Goal: Information Seeking & Learning: Learn about a topic

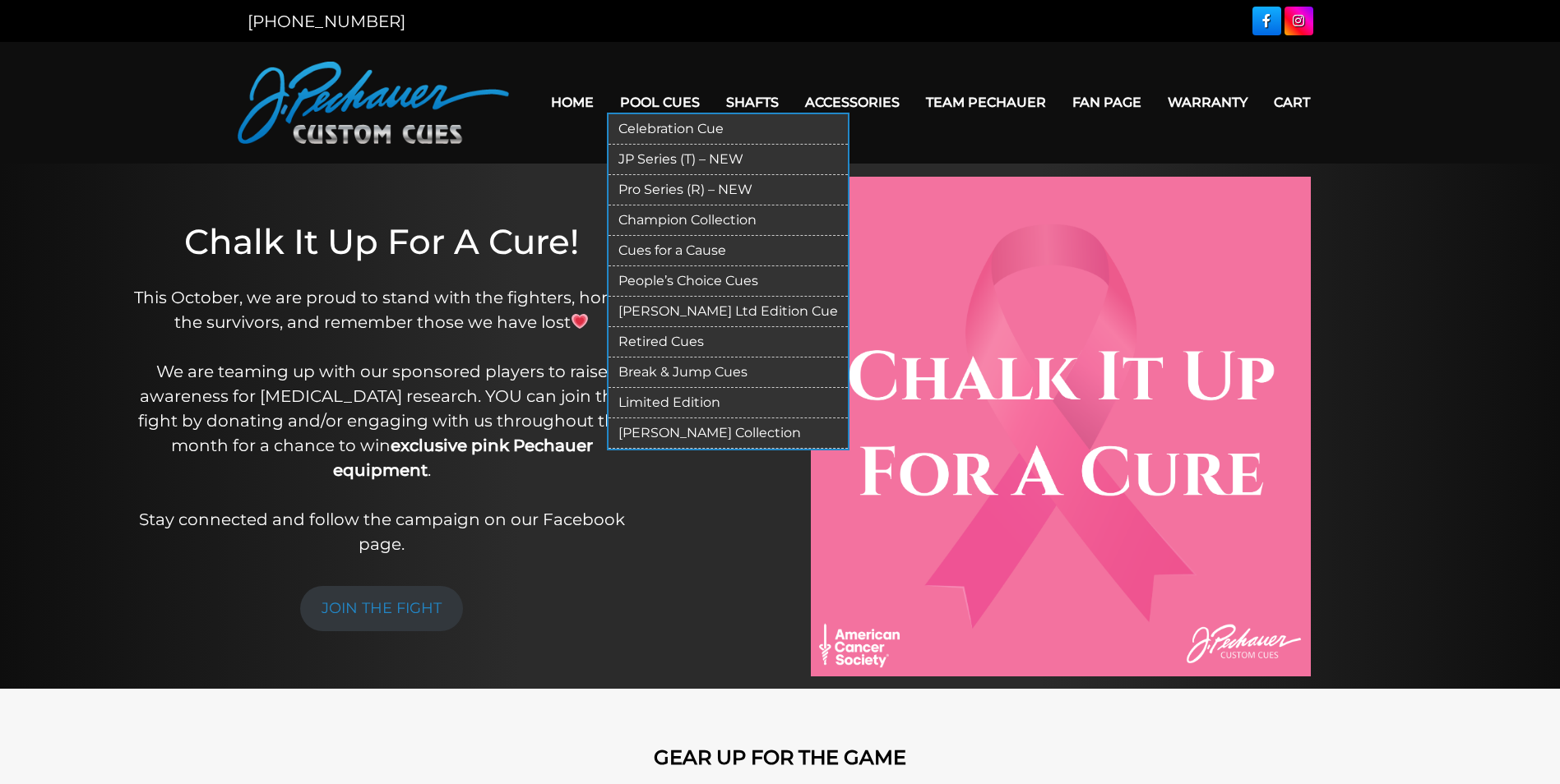
click at [657, 402] on link "Limited Edition" at bounding box center [728, 403] width 240 height 31
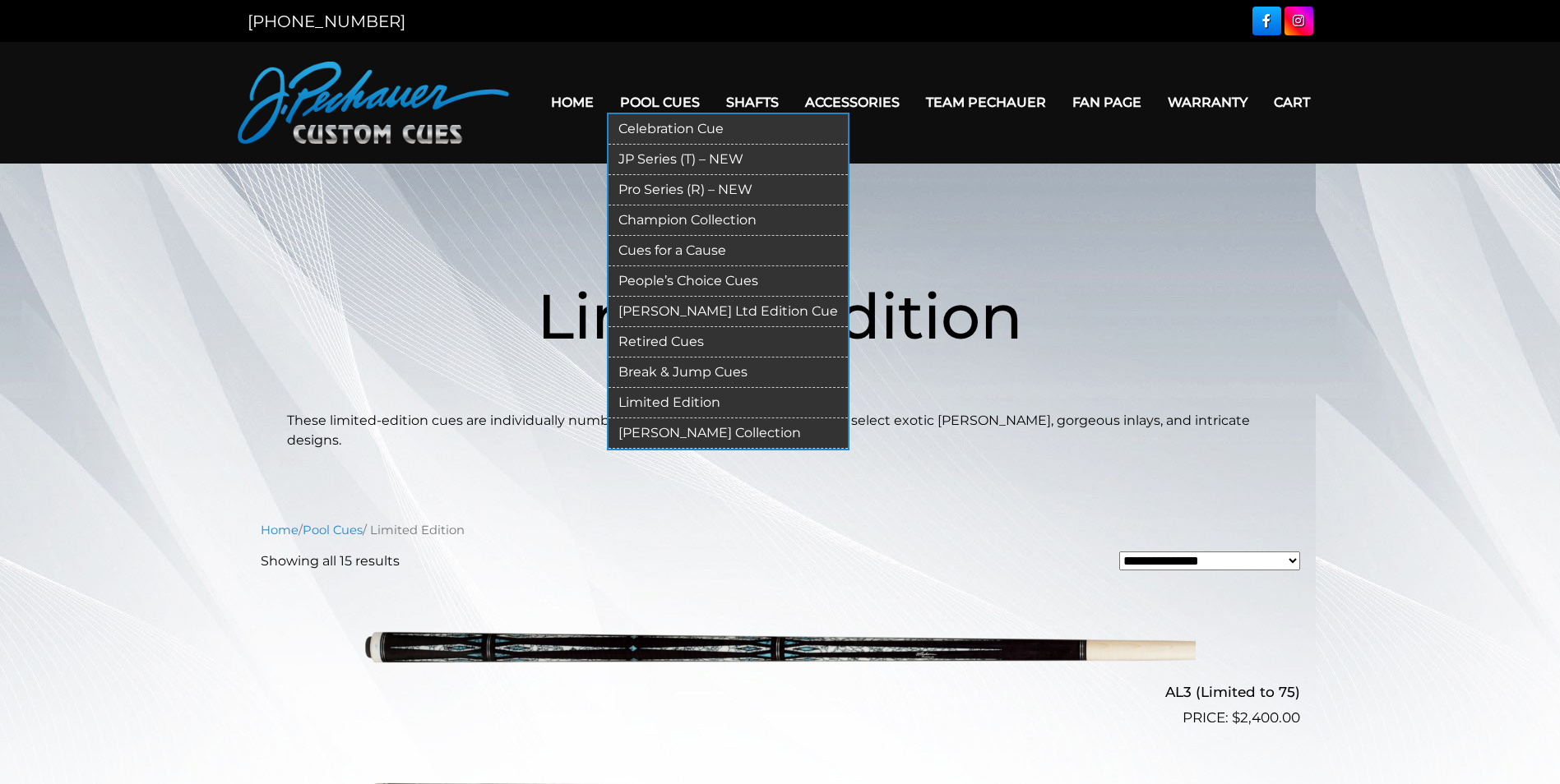
click at [655, 338] on link "Retired Cues" at bounding box center [728, 343] width 240 height 31
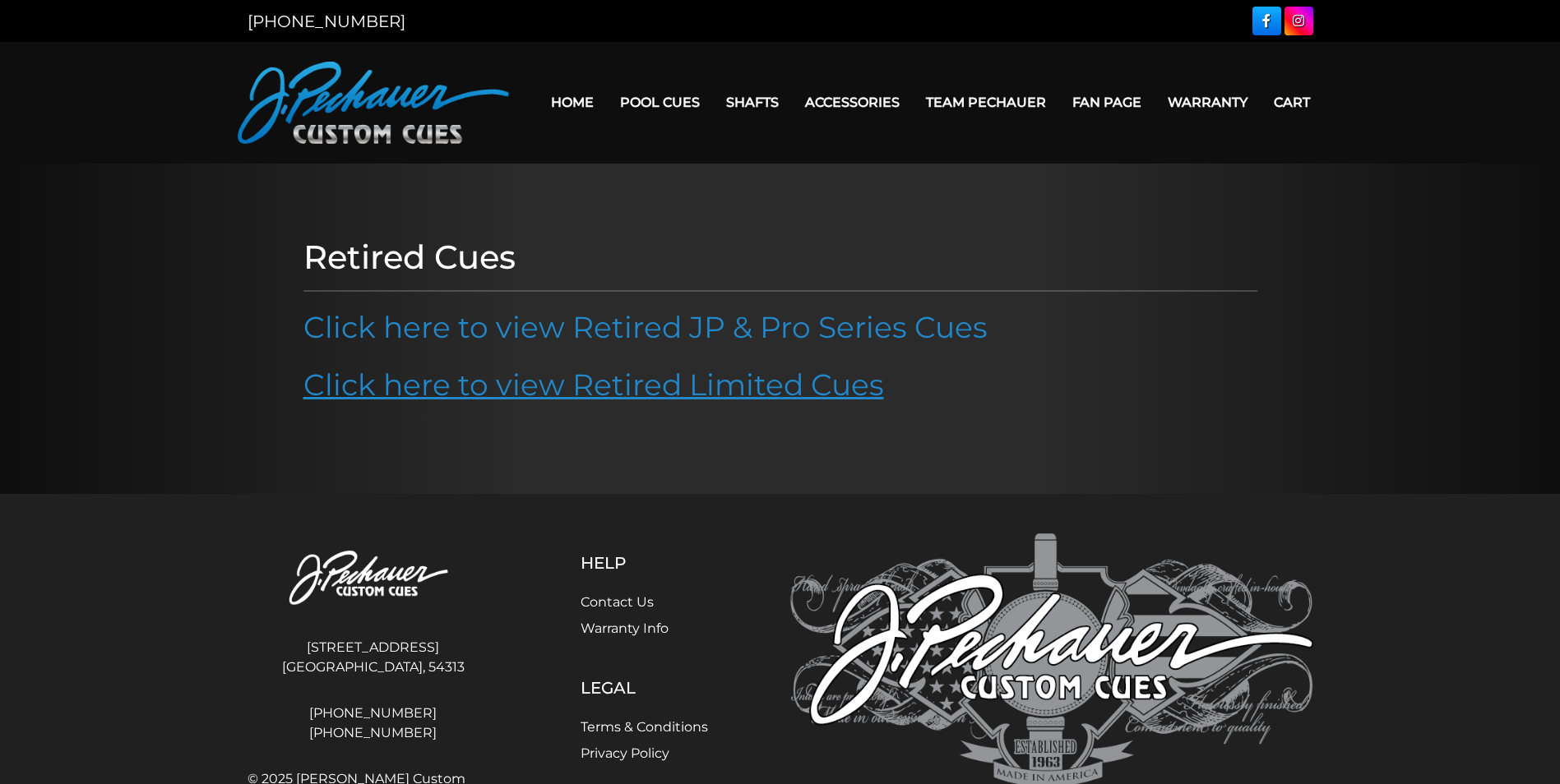
click at [659, 381] on link "Click here to view Retired Limited Cues" at bounding box center [593, 384] width 581 height 36
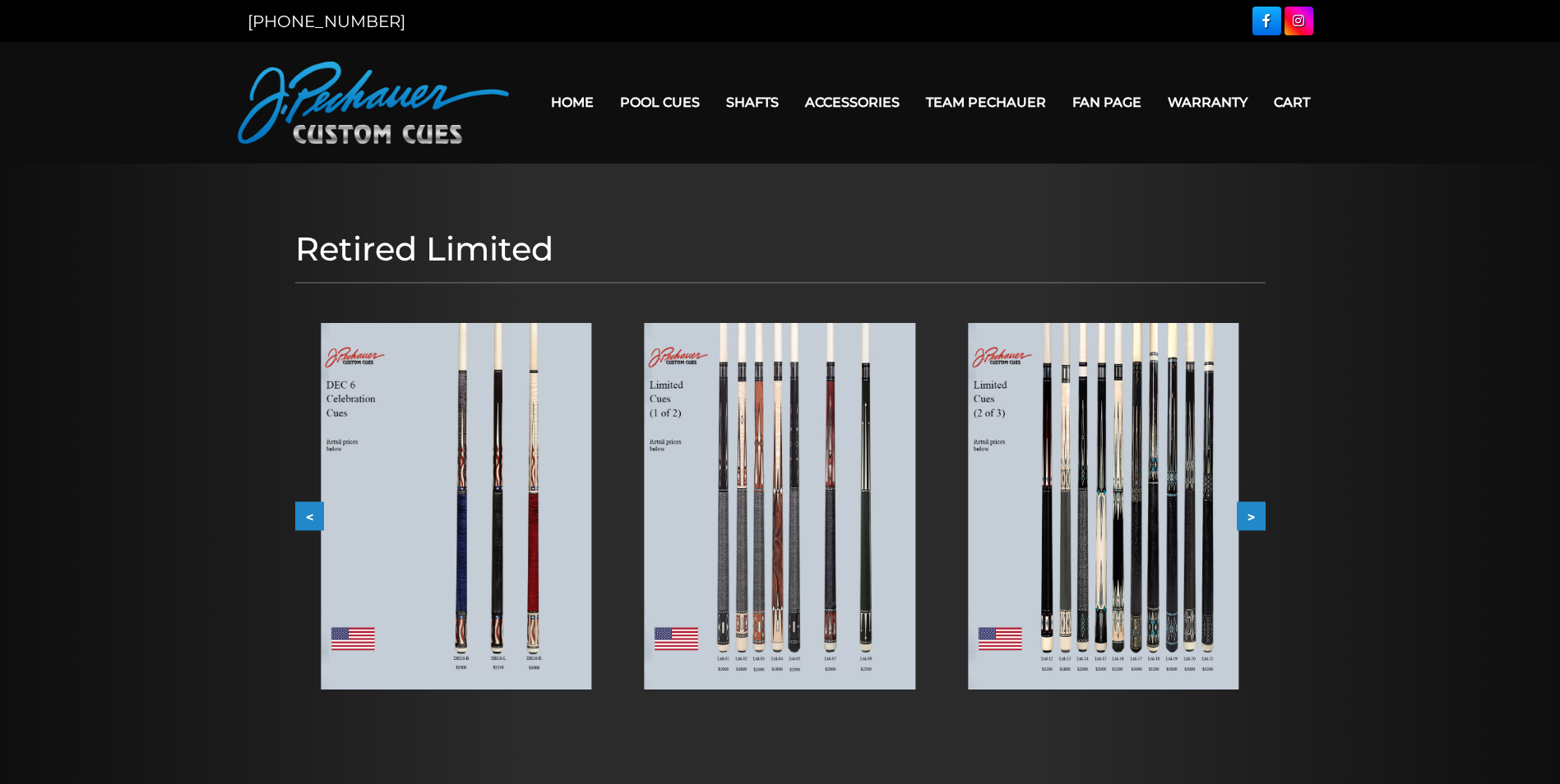
click at [1251, 515] on button ">" at bounding box center [1251, 516] width 29 height 29
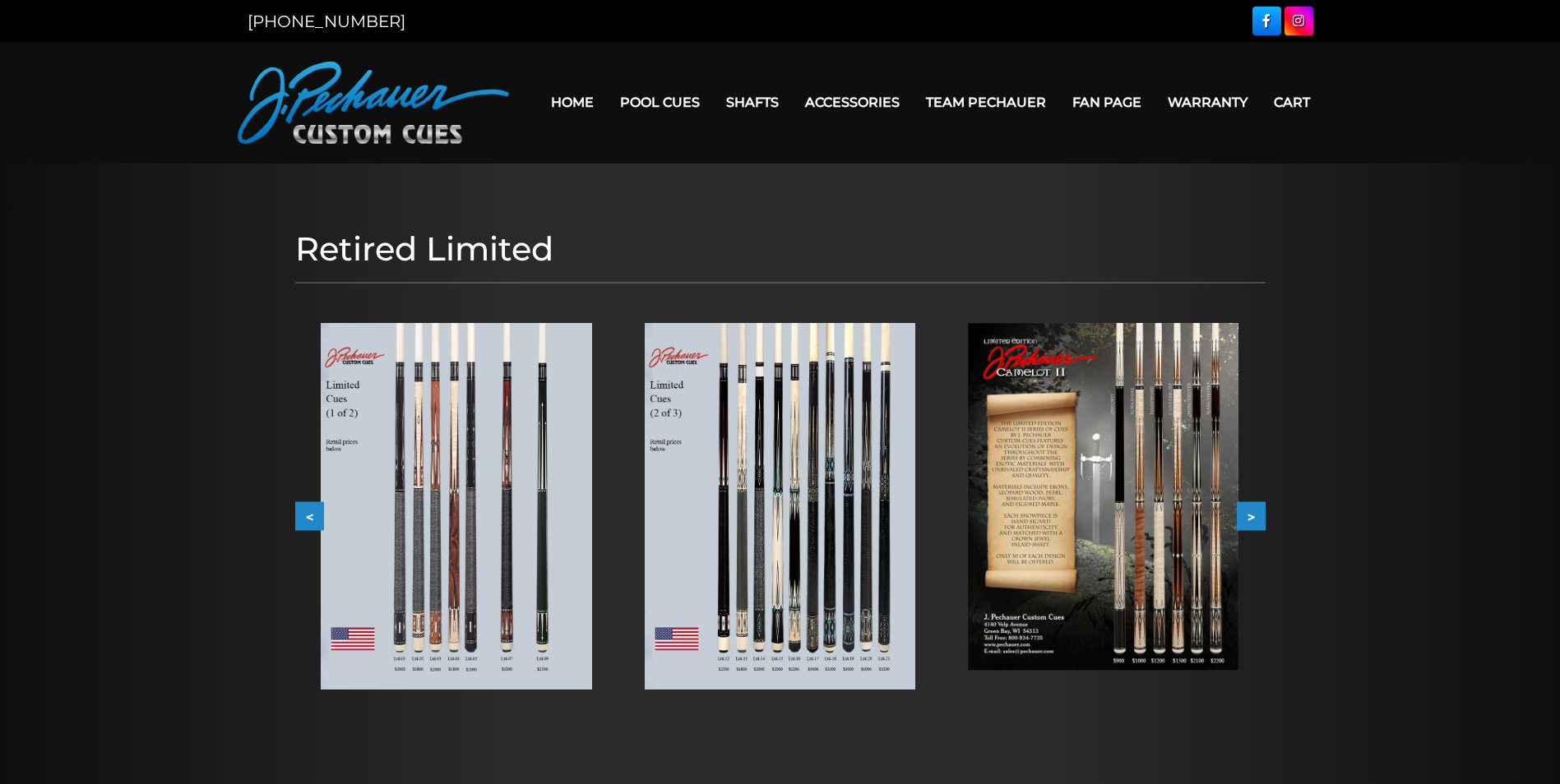
click at [1251, 515] on button ">" at bounding box center [1251, 516] width 29 height 29
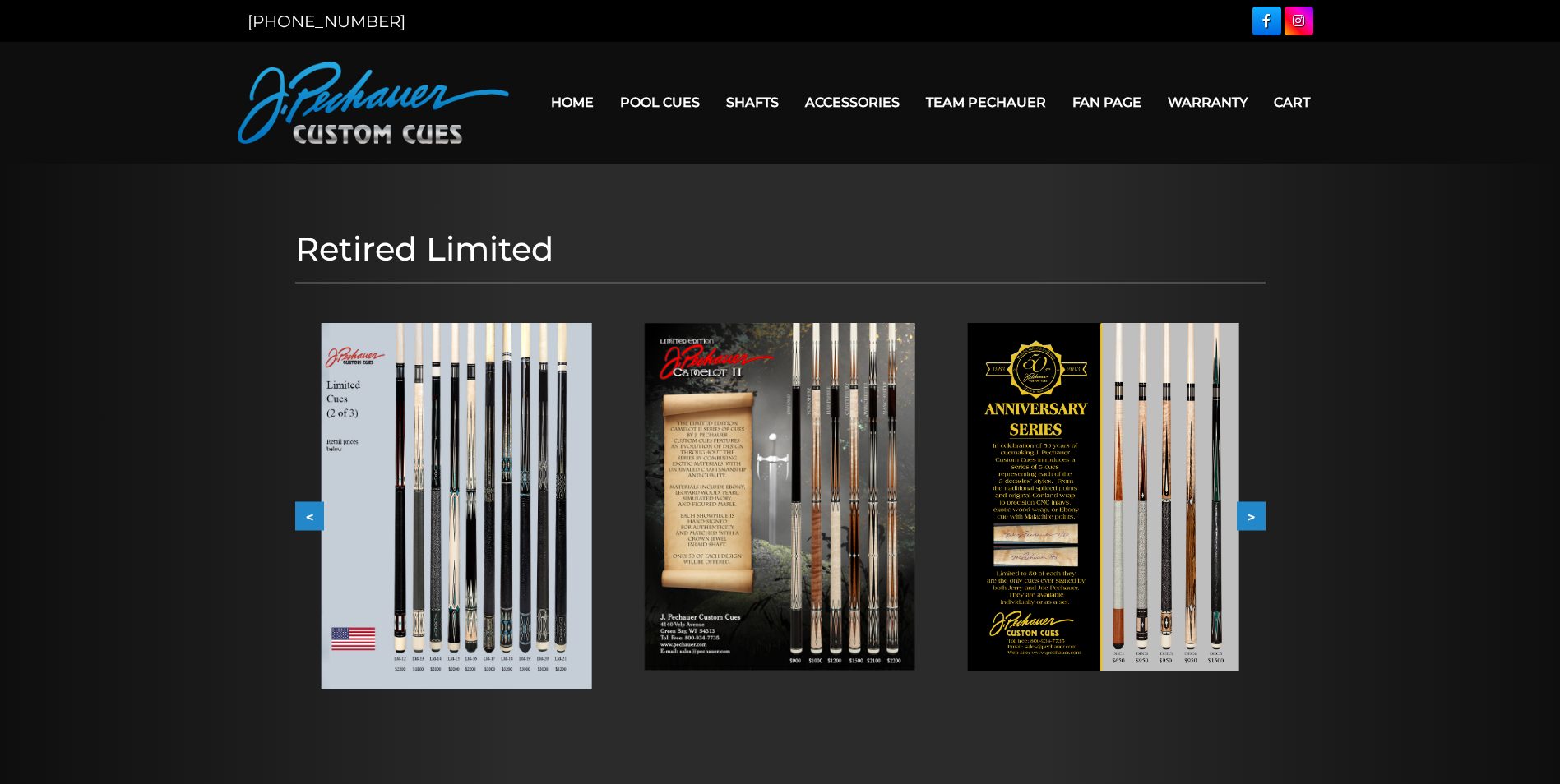
click at [1251, 515] on button ">" at bounding box center [1251, 516] width 29 height 29
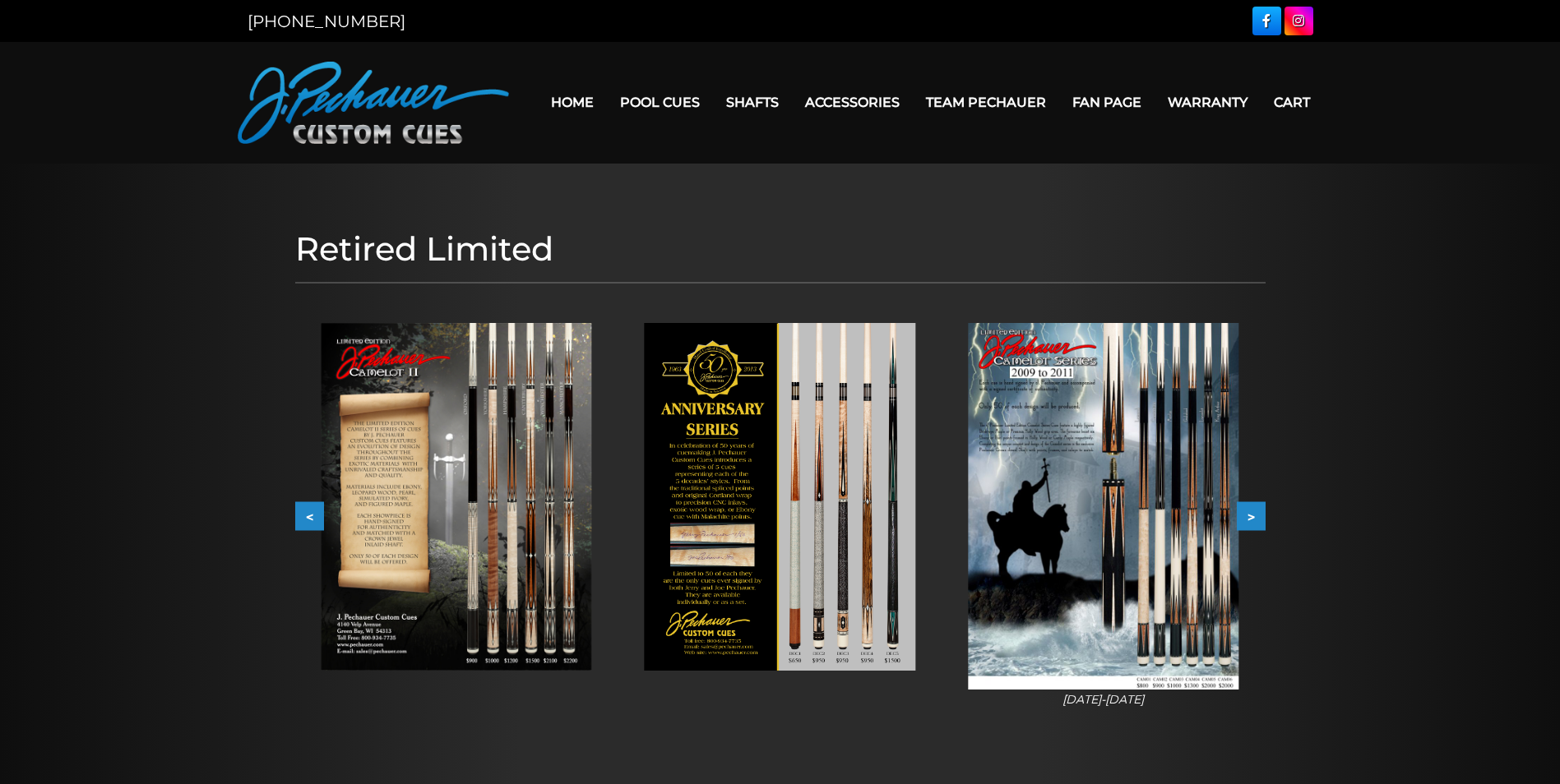
click at [1251, 515] on button ">" at bounding box center [1251, 516] width 29 height 29
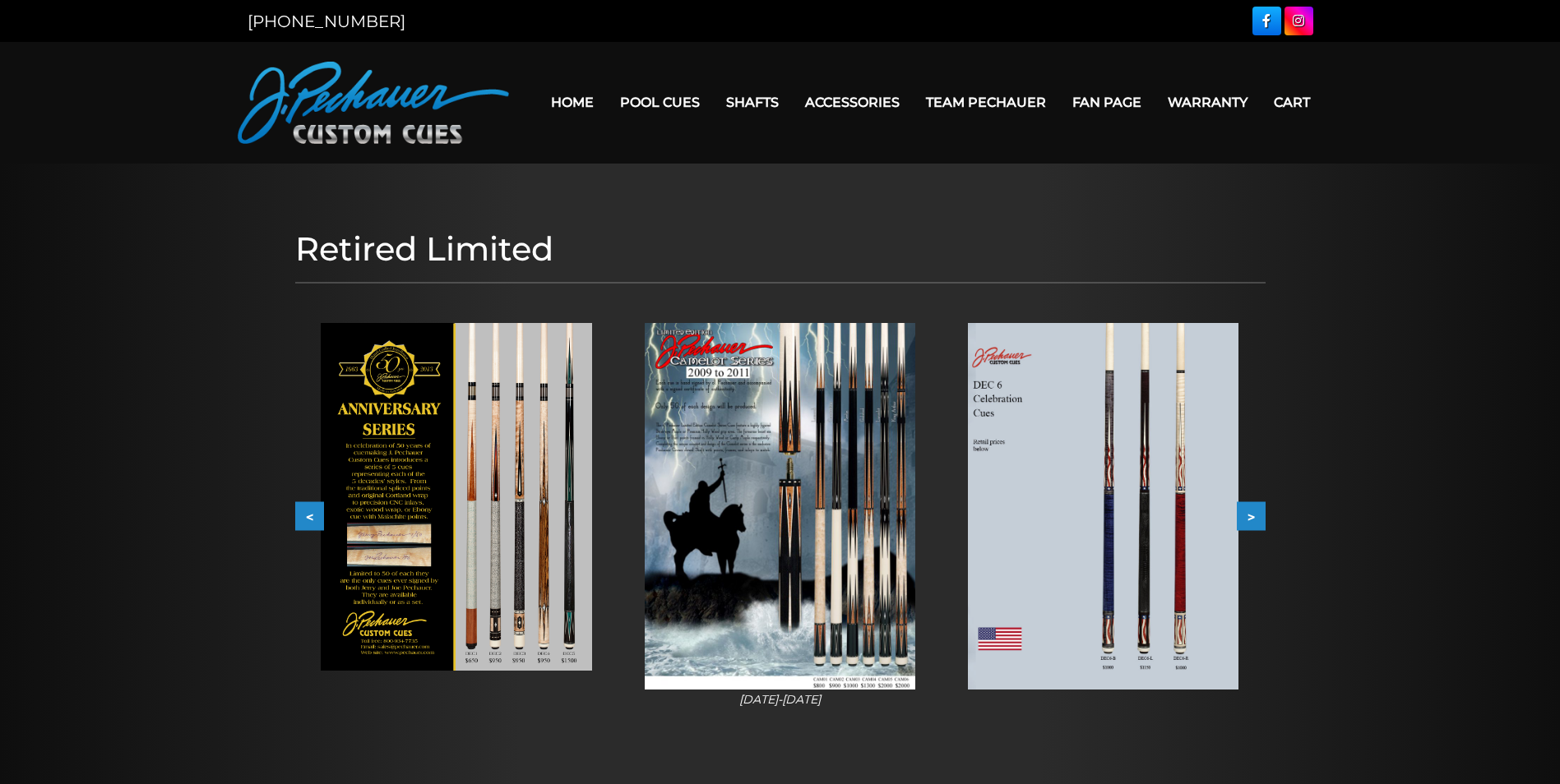
click at [1251, 515] on button ">" at bounding box center [1251, 516] width 29 height 29
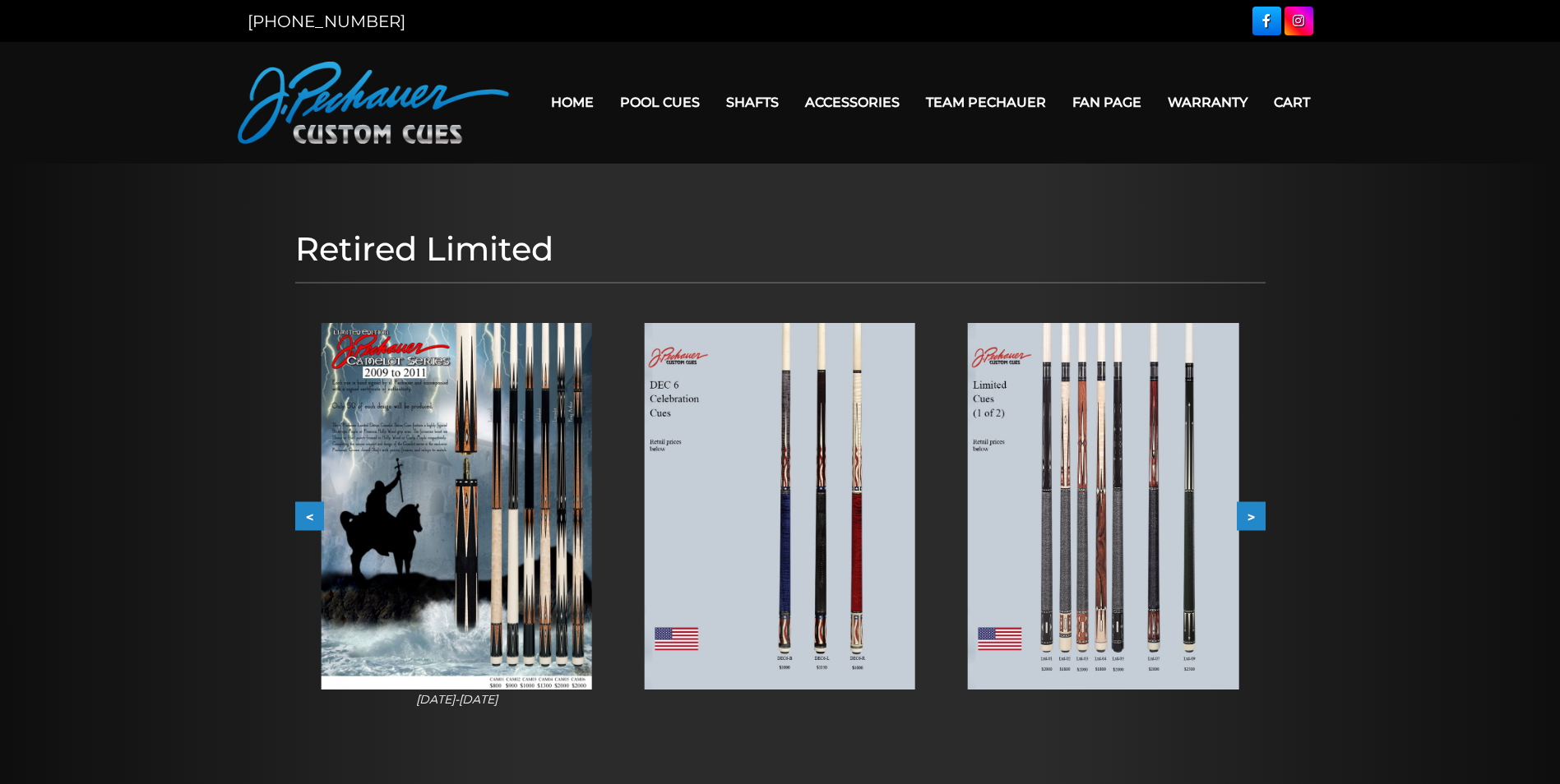
click at [1251, 515] on button ">" at bounding box center [1251, 516] width 29 height 29
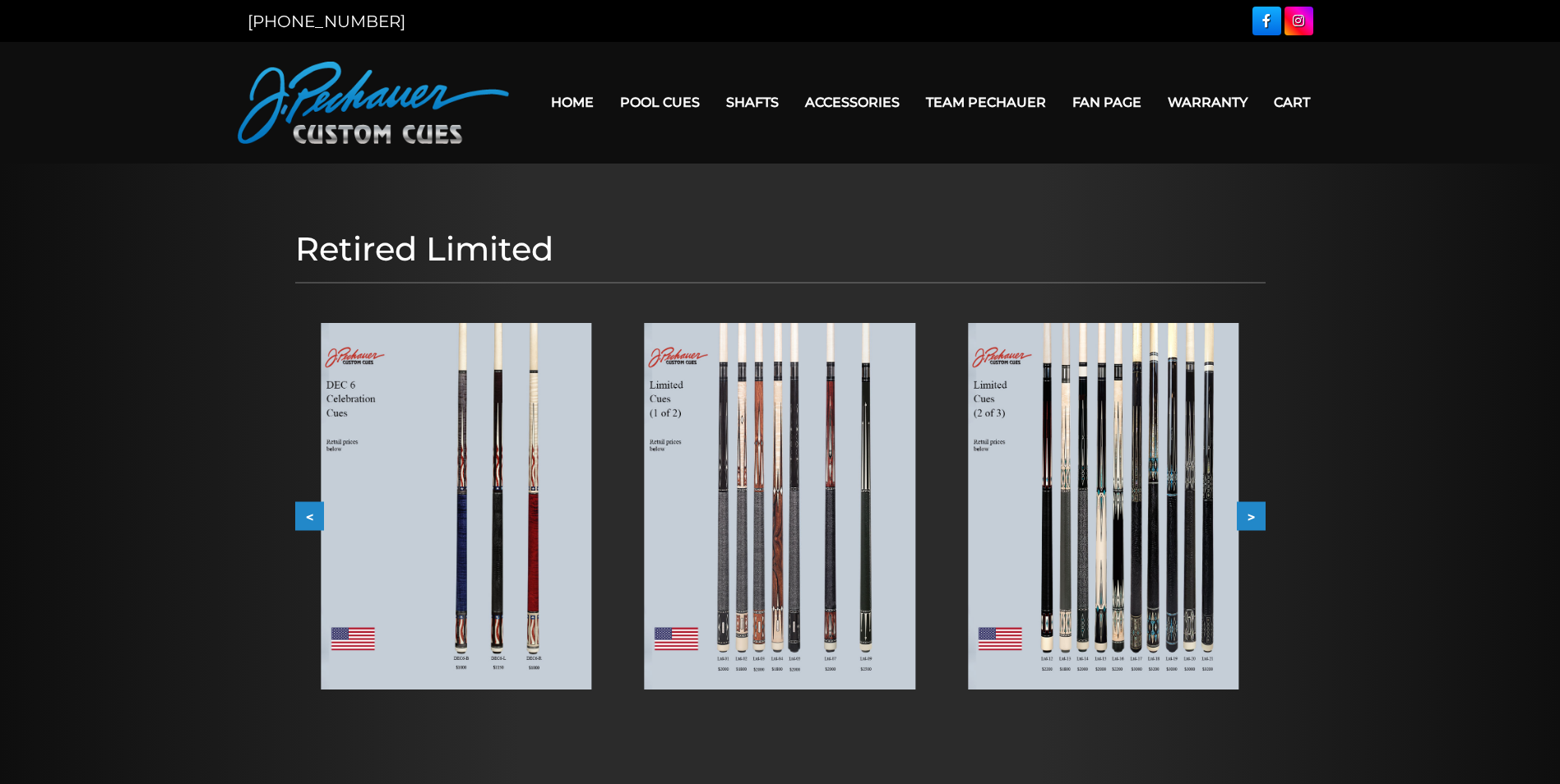
click at [1176, 533] on img at bounding box center [1102, 506] width 270 height 366
